Goal: Information Seeking & Learning: Compare options

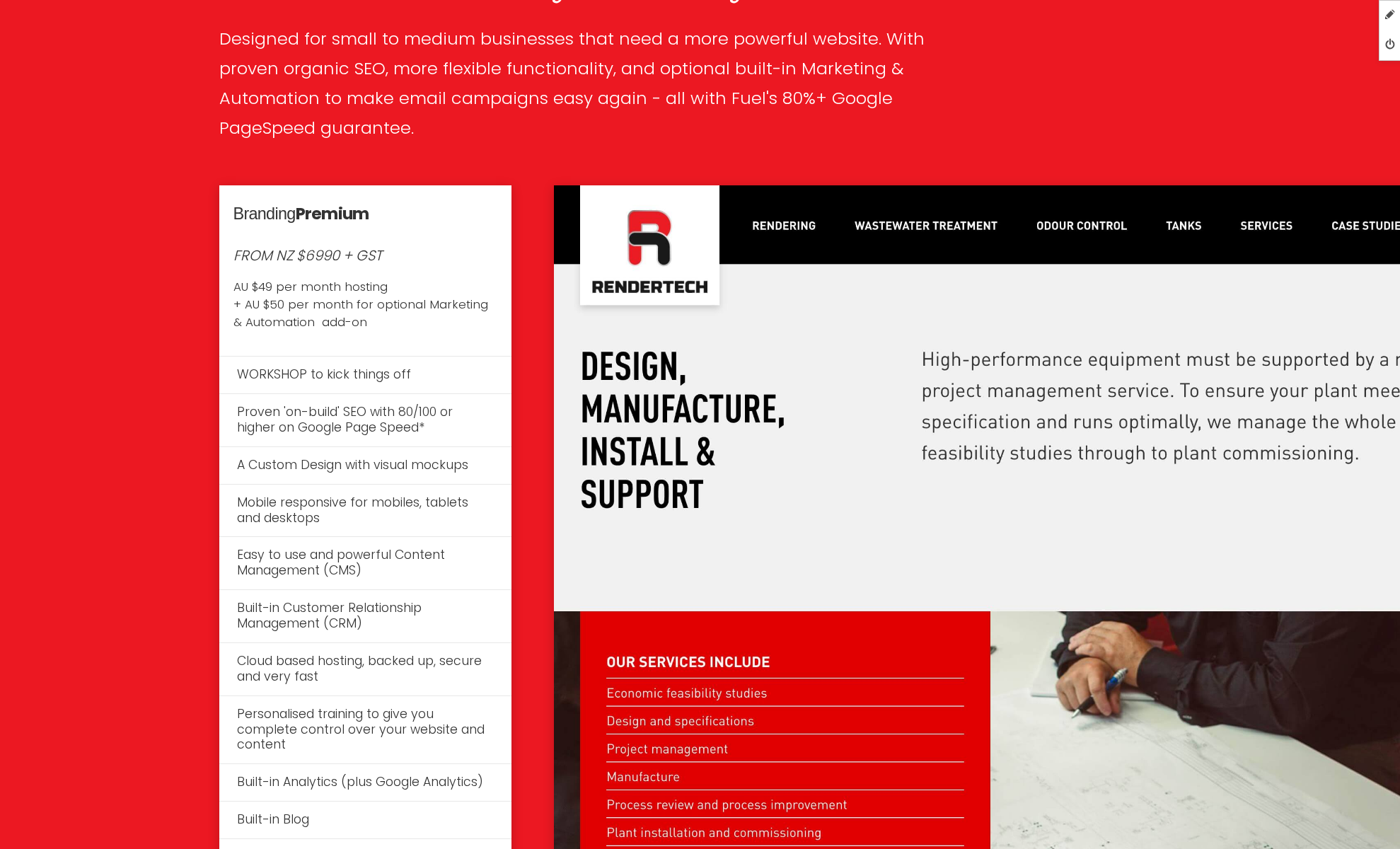
scroll to position [3078, 0]
click at [330, 249] on em "FROM NZ $6990 + GST" at bounding box center [307, 254] width 149 height 20
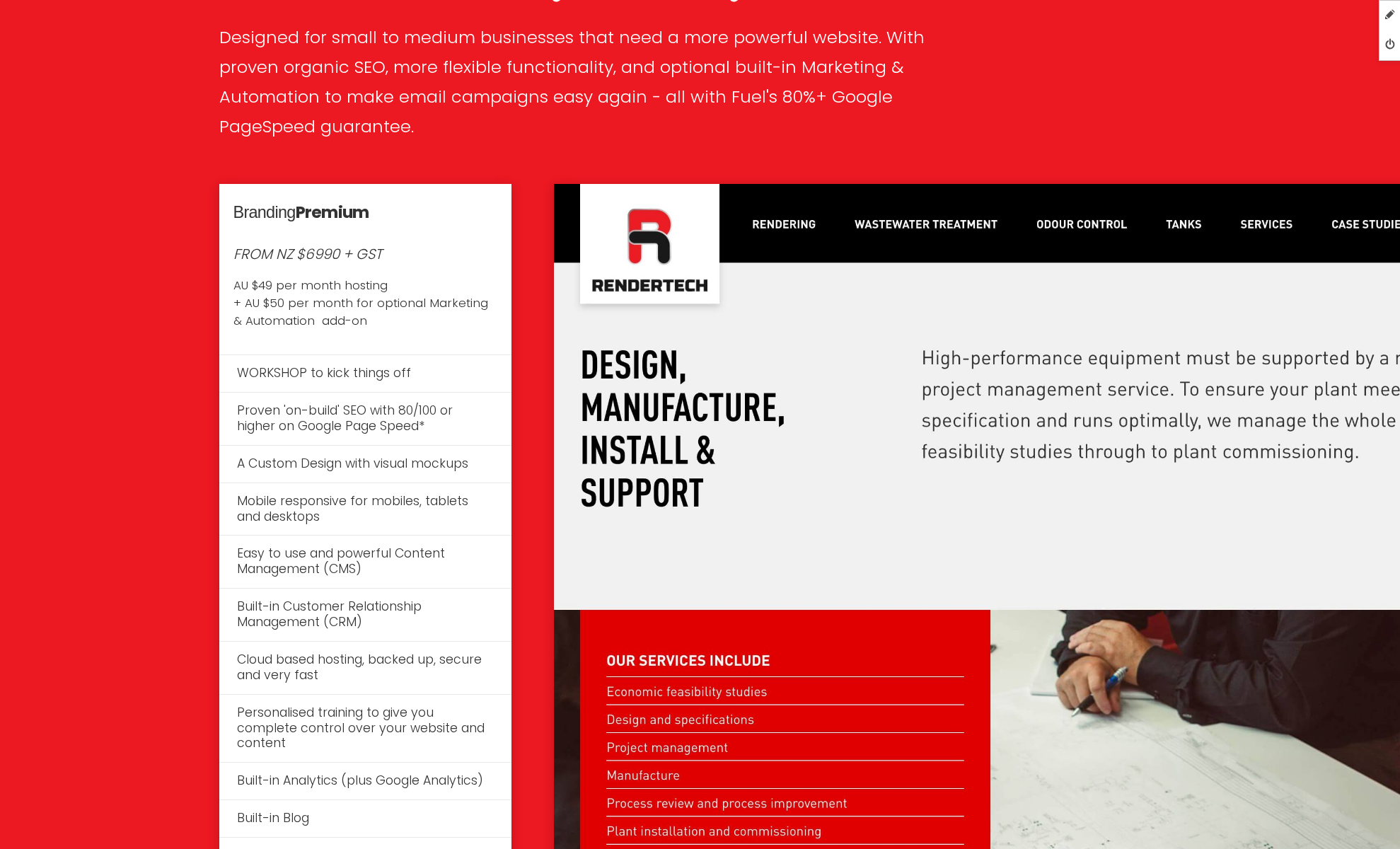
click at [401, 252] on p "FROM NZ $6990 + GST AU $49 per month hosting + AU $50 per month for optional Ma…" at bounding box center [365, 286] width 264 height 86
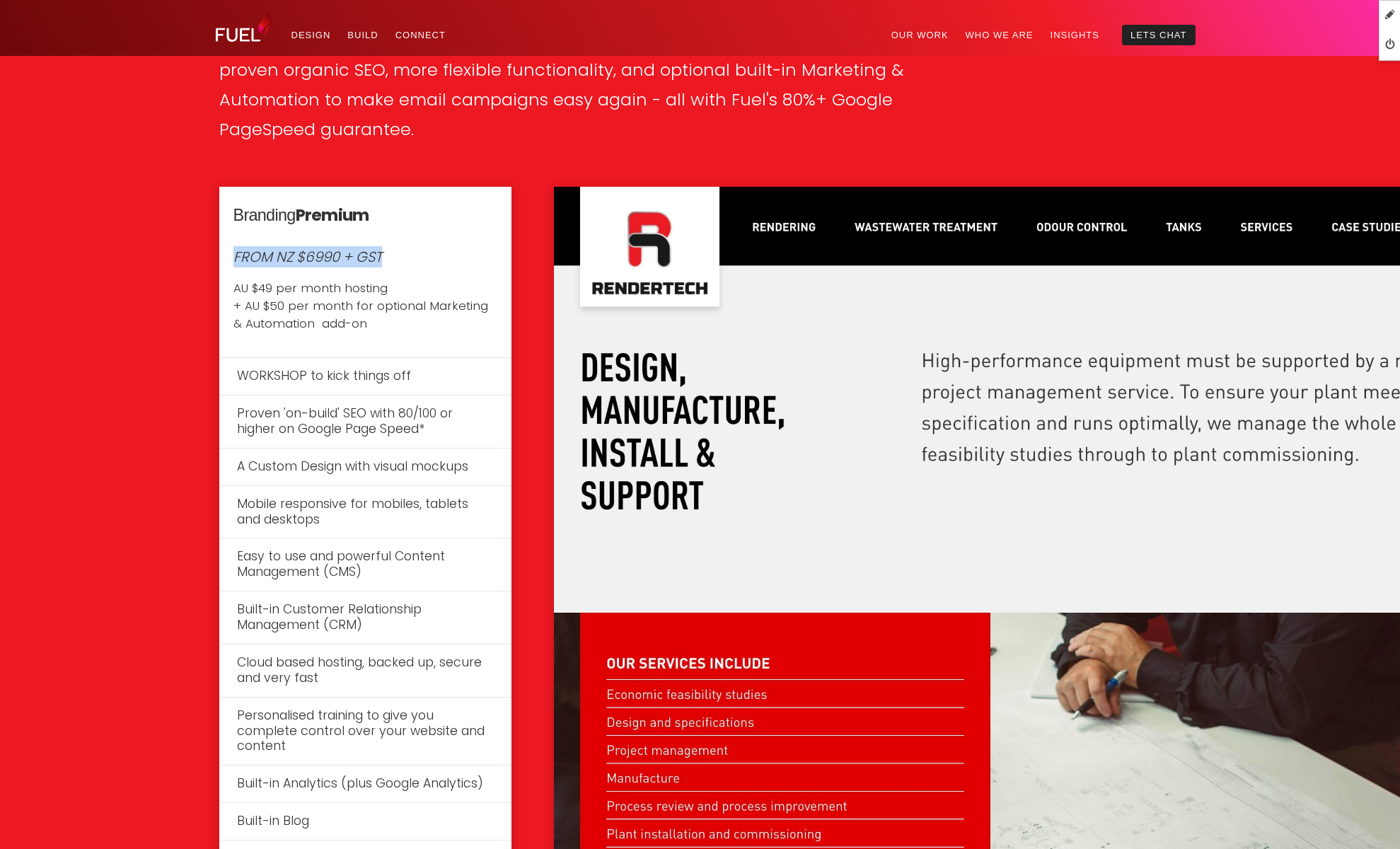
drag, startPoint x: 233, startPoint y: 254, endPoint x: 411, endPoint y: 259, distance: 178.1
click at [411, 259] on p "FROM NZ $6990 + GST AU $49 per month hosting + AU $50 per month for optional Ma…" at bounding box center [365, 289] width 264 height 86
click at [744, 330] on img at bounding box center [1078, 638] width 1050 height 902
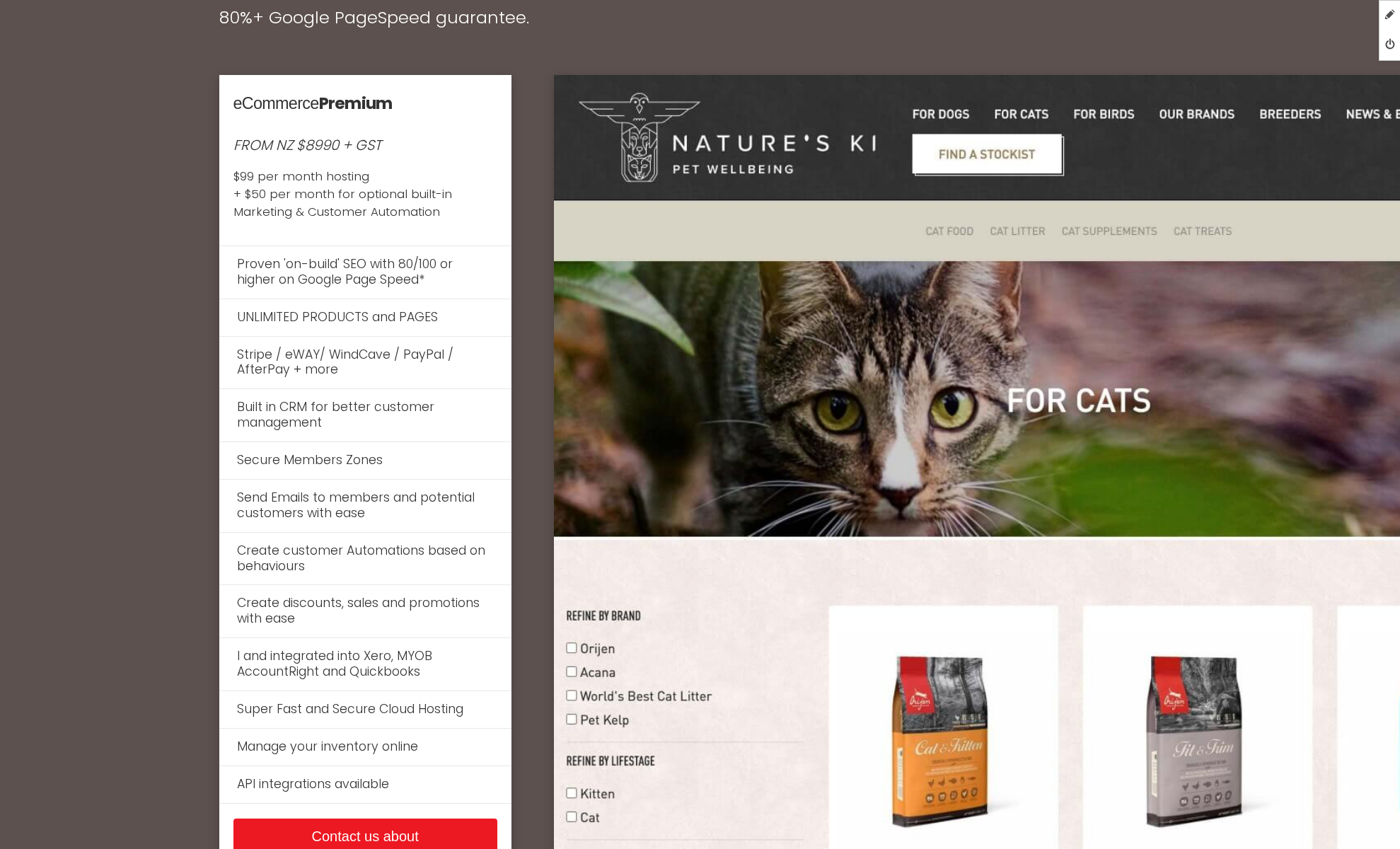
scroll to position [5762, 0]
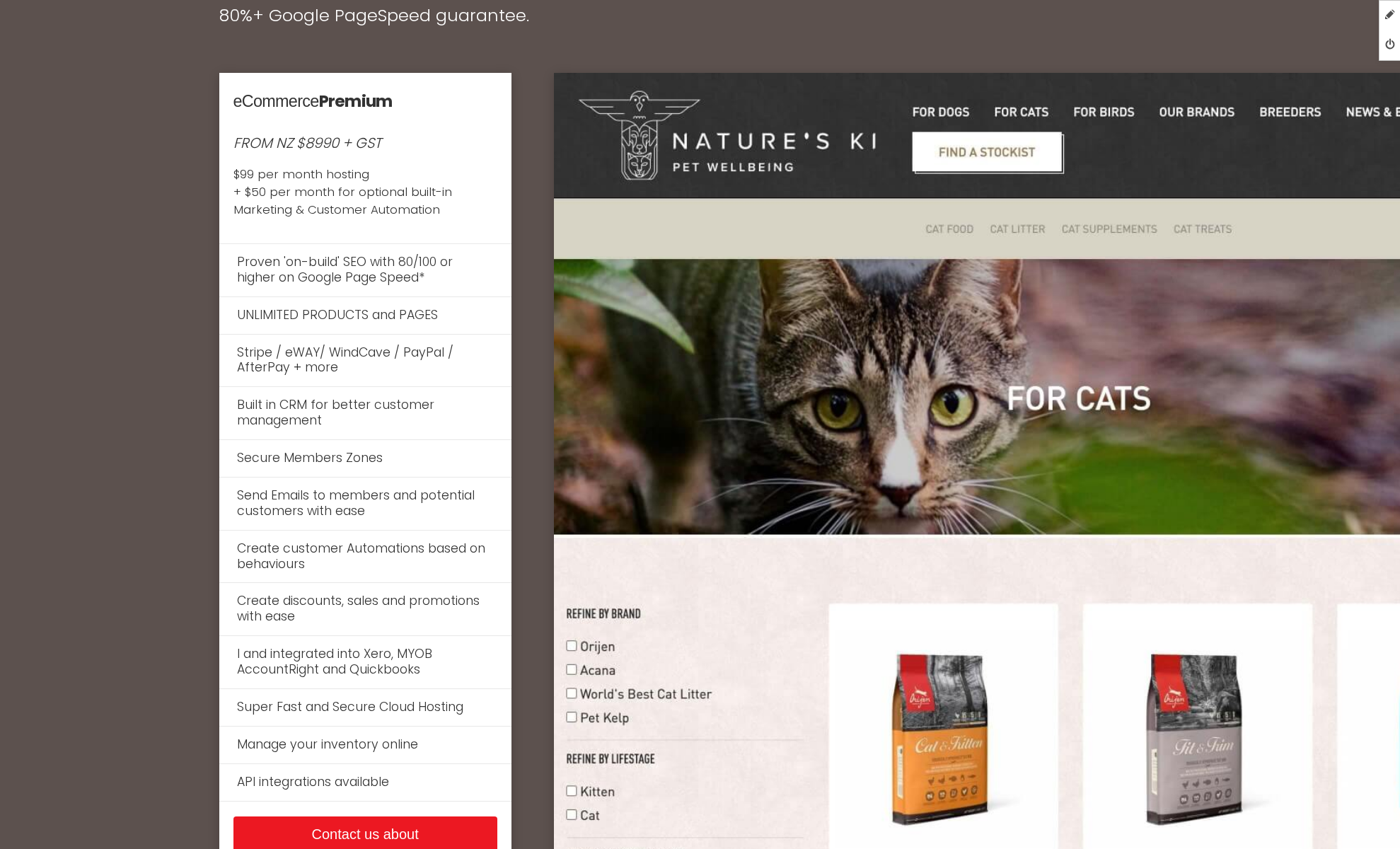
click at [393, 106] on strong "Premium" at bounding box center [356, 101] width 74 height 24
drag, startPoint x: 352, startPoint y: 147, endPoint x: 339, endPoint y: 148, distance: 13.0
click at [352, 147] on em "FROM NZ $8990 + GST" at bounding box center [307, 143] width 148 height 20
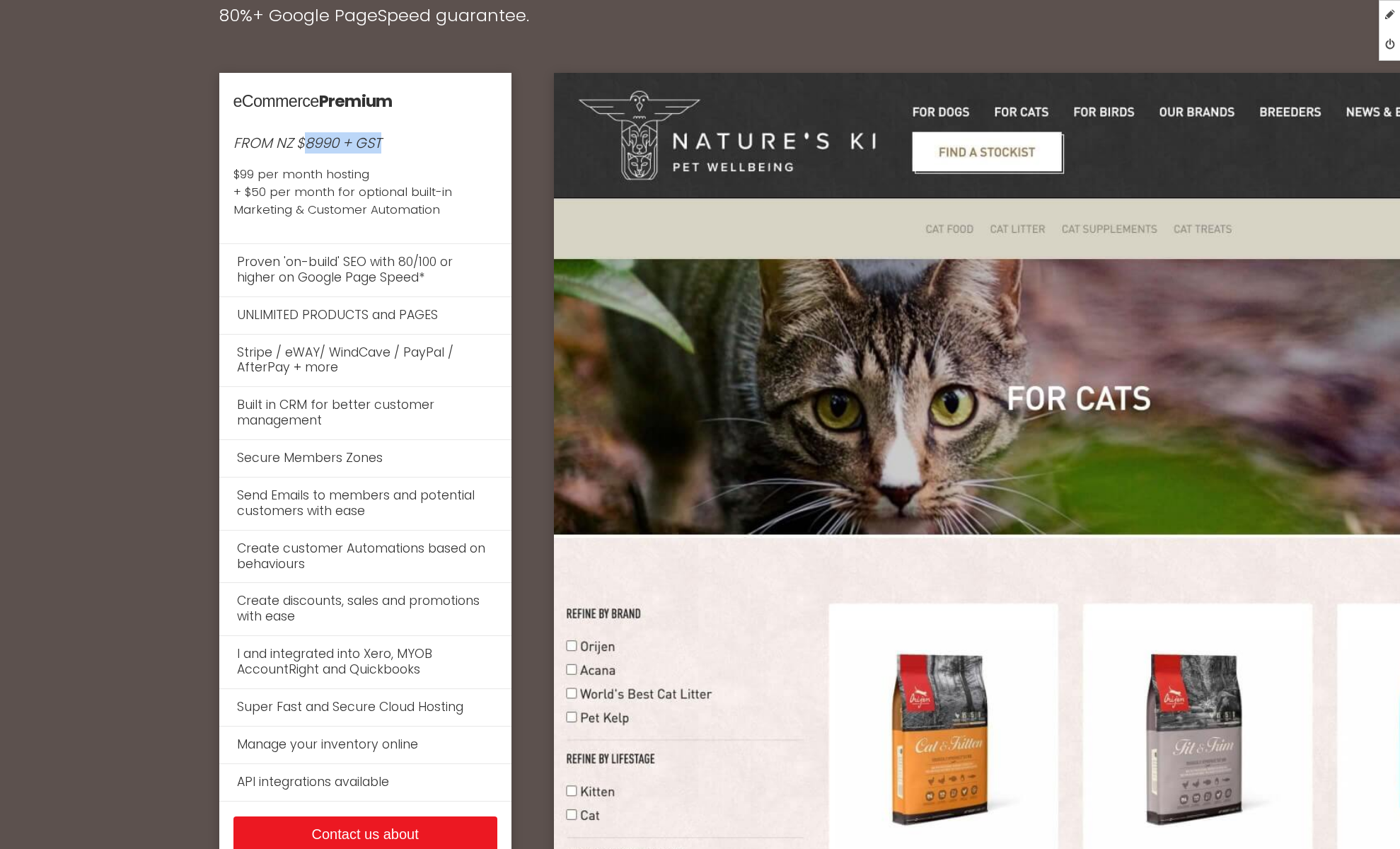
drag, startPoint x: 306, startPoint y: 146, endPoint x: 417, endPoint y: 143, distance: 111.0
click at [417, 143] on p "FROM NZ $8990 + GST $99 per month hosting + $50 per month for optional built-in…" at bounding box center [365, 175] width 264 height 86
click at [425, 143] on p "FROM NZ $8990 + GST $99 per month hosting + $50 per month for optional built-in…" at bounding box center [365, 175] width 264 height 86
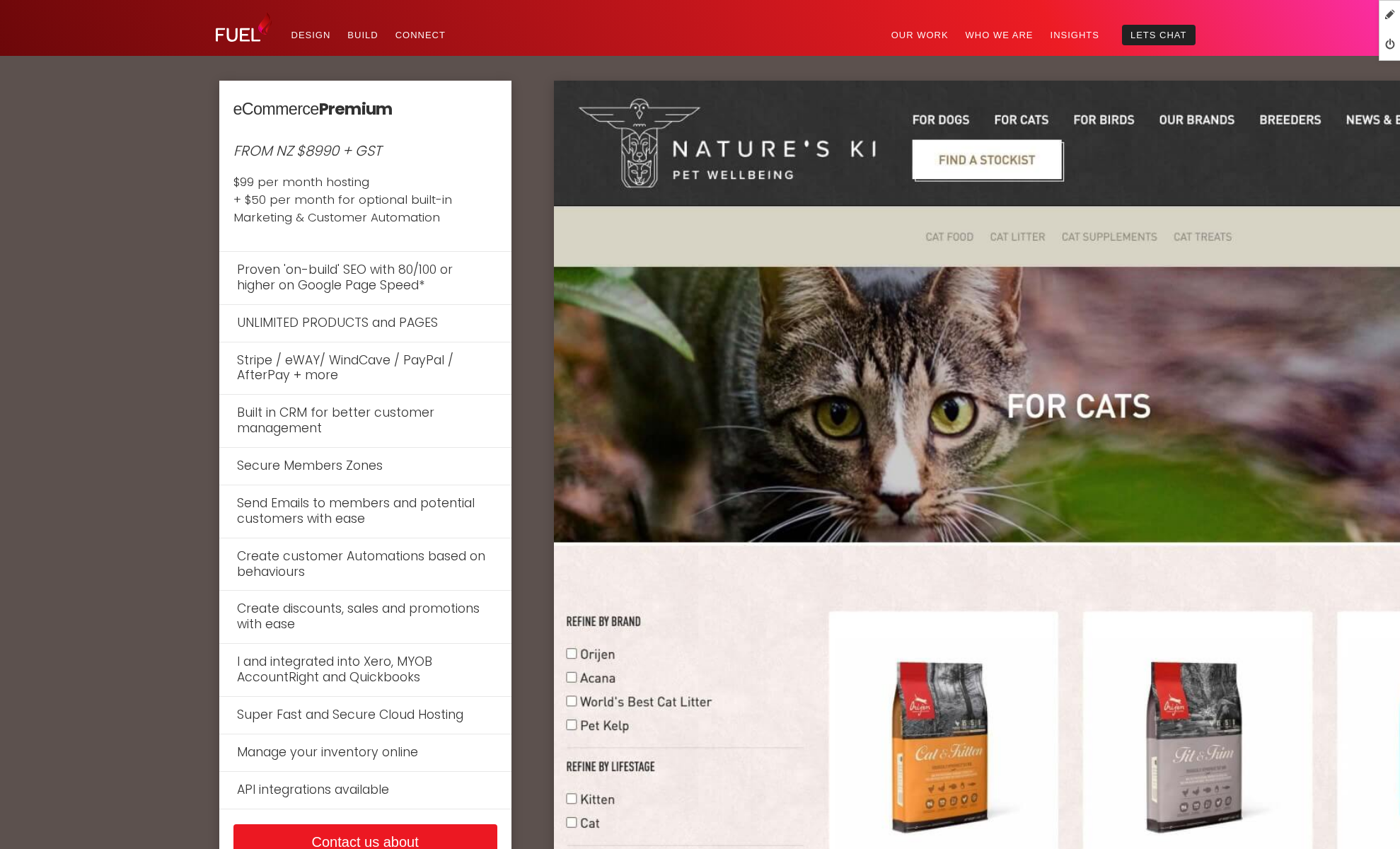
scroll to position [5756, 0]
